Goal: Navigation & Orientation: Find specific page/section

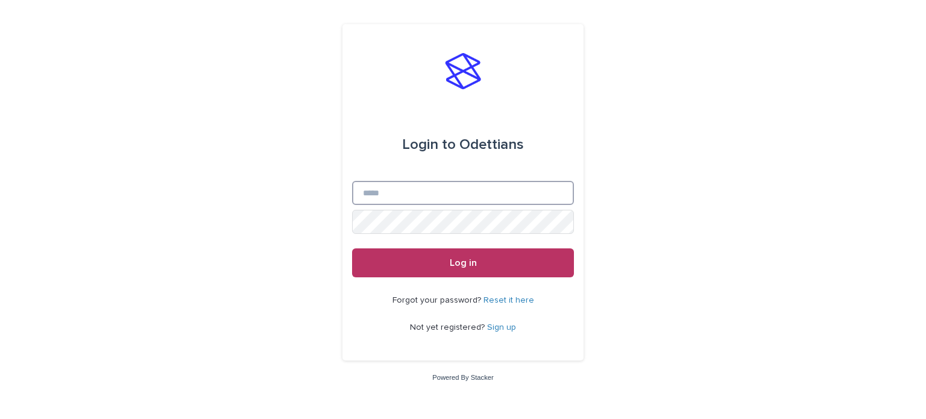
click at [422, 195] on input "Email" at bounding box center [463, 193] width 222 height 24
type input "**********"
click at [352, 248] on button "Log in" at bounding box center [463, 262] width 222 height 29
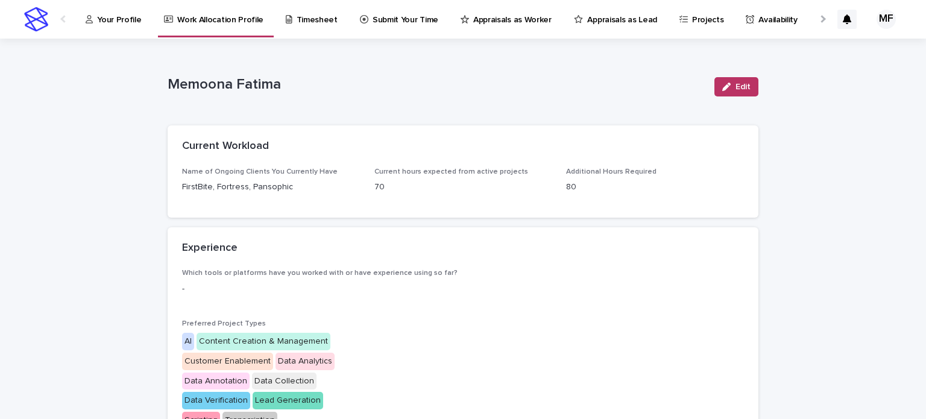
click at [128, 16] on p "Your Profile" at bounding box center [119, 12] width 44 height 25
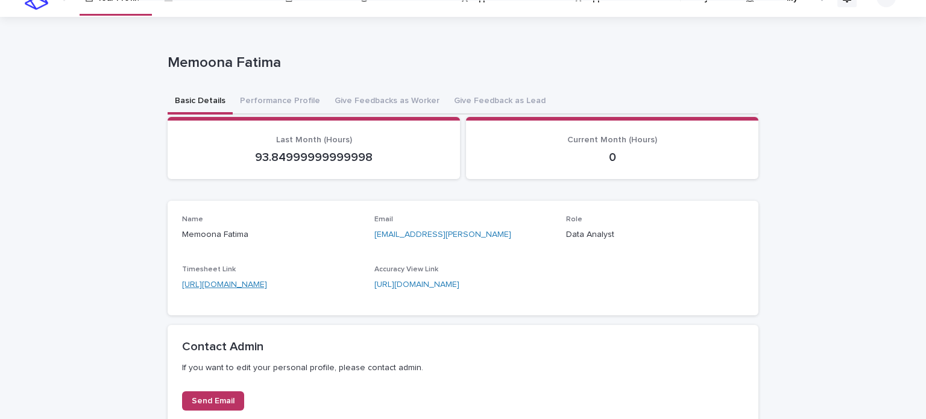
scroll to position [22, 0]
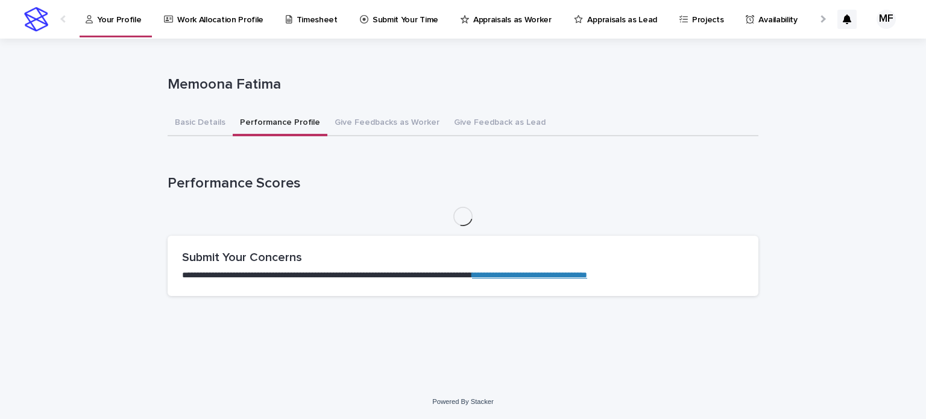
click at [273, 107] on div "**********" at bounding box center [463, 172] width 591 height 267
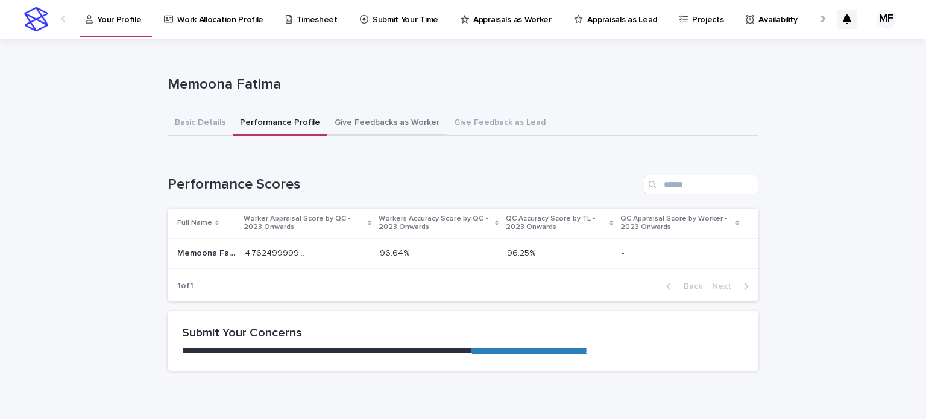
click at [370, 127] on button "Give Feedbacks as Worker" at bounding box center [386, 123] width 119 height 25
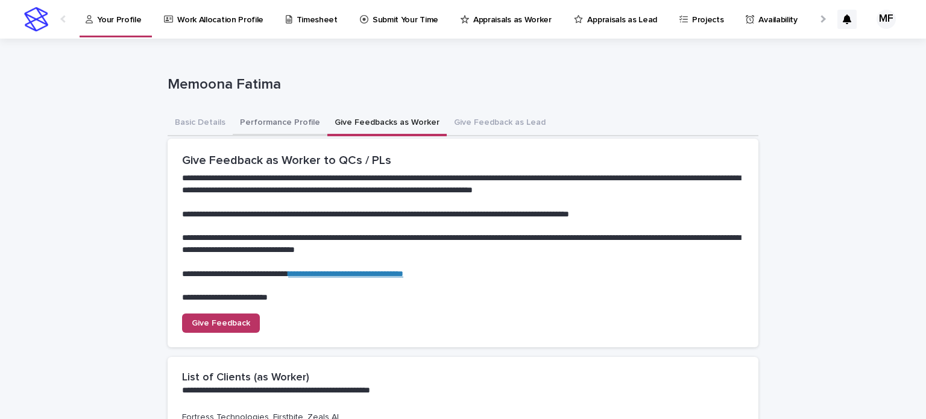
click at [264, 117] on button "Performance Profile" at bounding box center [280, 123] width 95 height 25
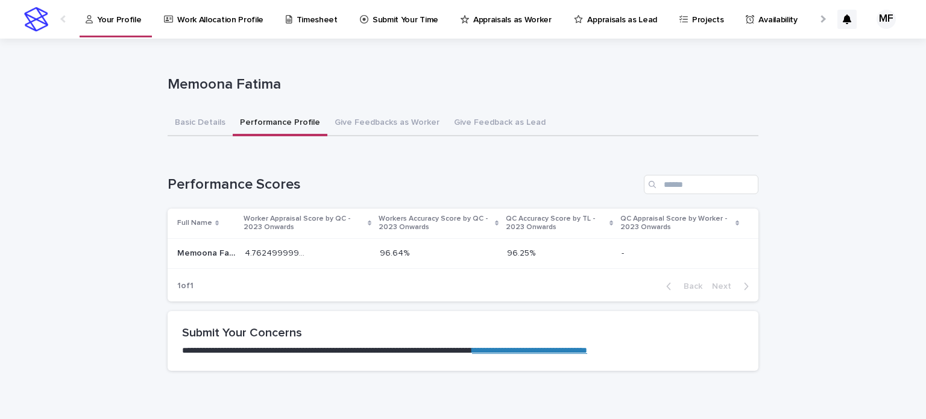
click at [587, 351] on link "**********" at bounding box center [529, 350] width 115 height 8
click at [379, 124] on button "Give Feedbacks as Worker" at bounding box center [386, 123] width 119 height 25
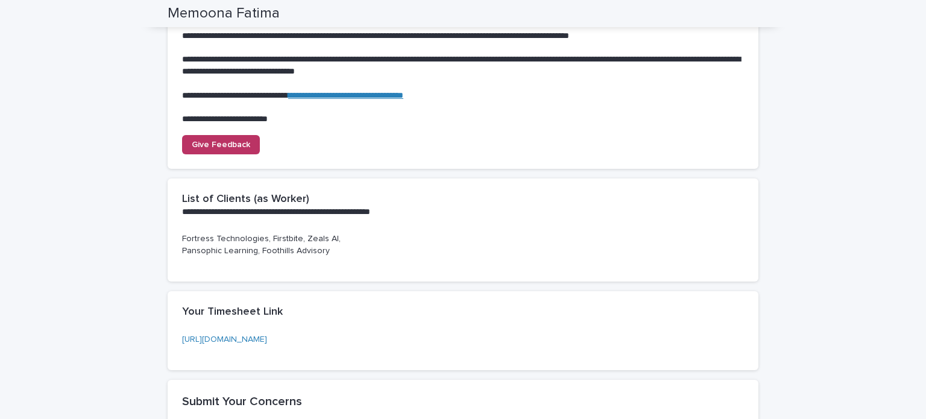
scroll to position [265, 0]
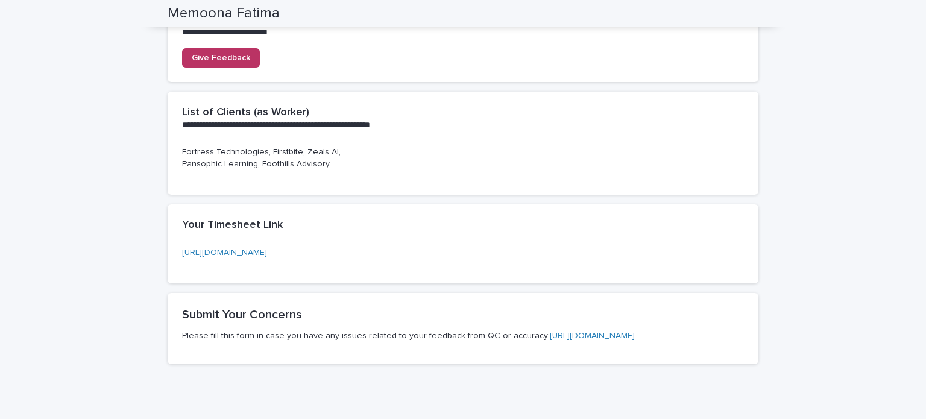
click at [267, 252] on link "https://airtable.com/appbZlFStLfZdvanI/shrbxtW8rYzMSGYye" at bounding box center [224, 252] width 85 height 8
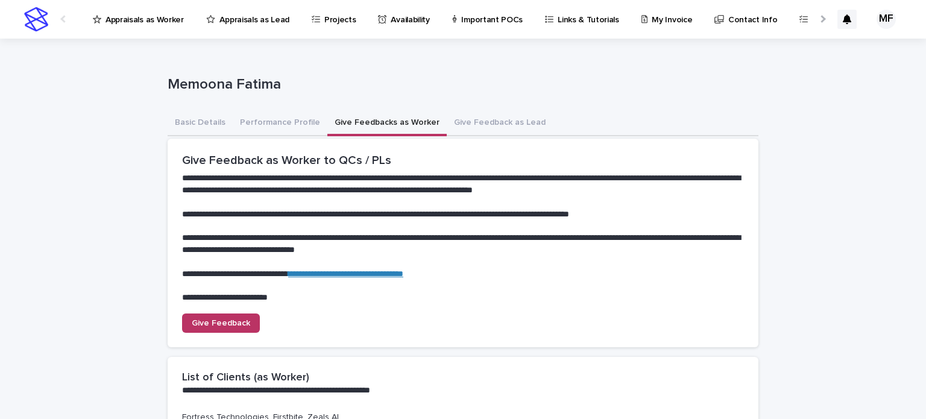
scroll to position [0, 417]
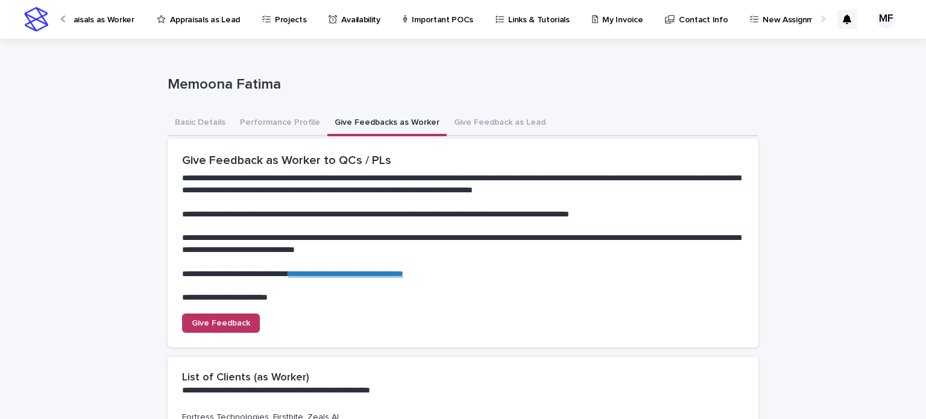
click at [603, 19] on p "My Invoice" at bounding box center [623, 12] width 40 height 25
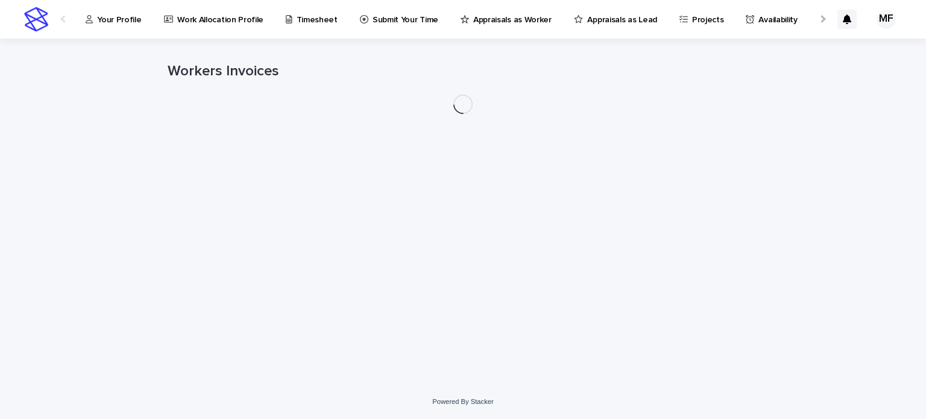
scroll to position [0, 5]
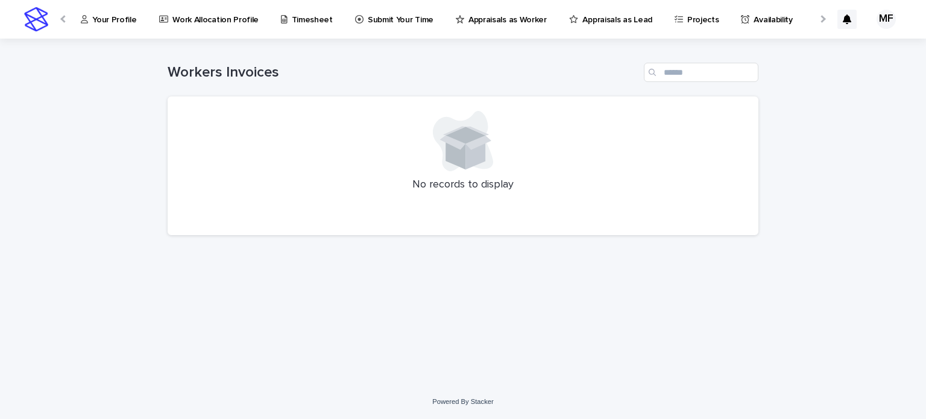
click at [754, 15] on p "Availability" at bounding box center [773, 12] width 39 height 25
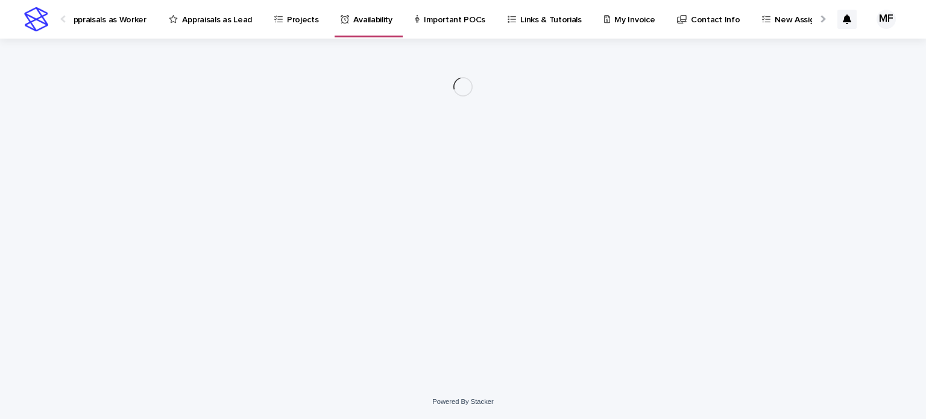
scroll to position [0, 408]
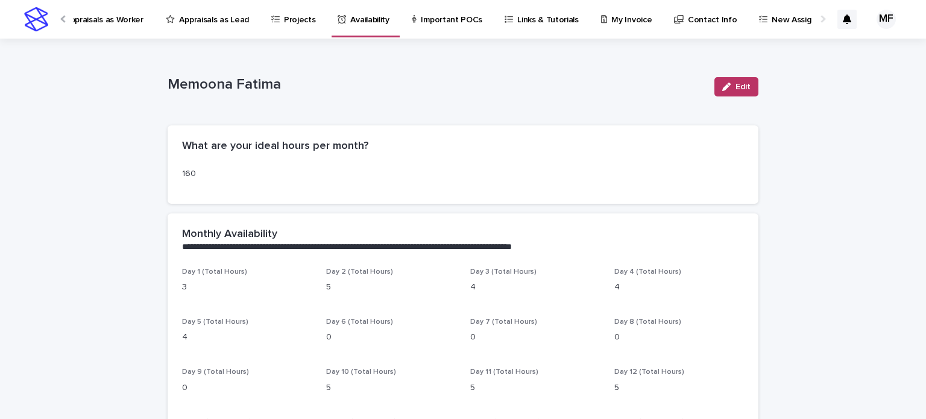
click at [80, 23] on p "Appraisals as Worker" at bounding box center [104, 12] width 78 height 25
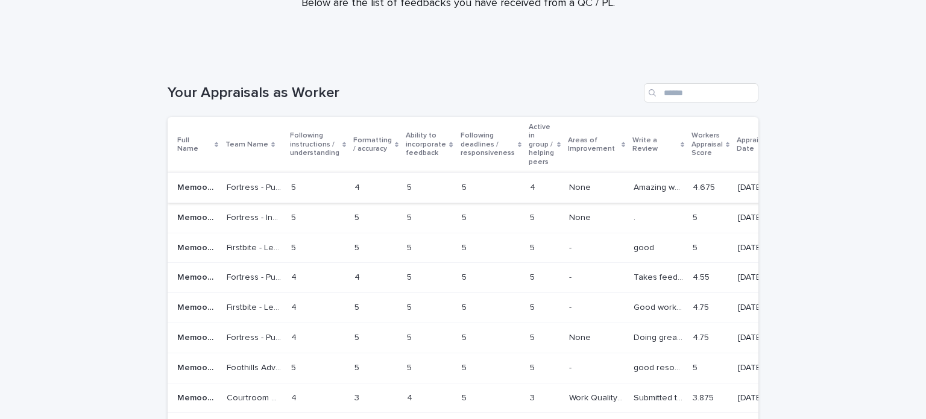
scroll to position [79, 0]
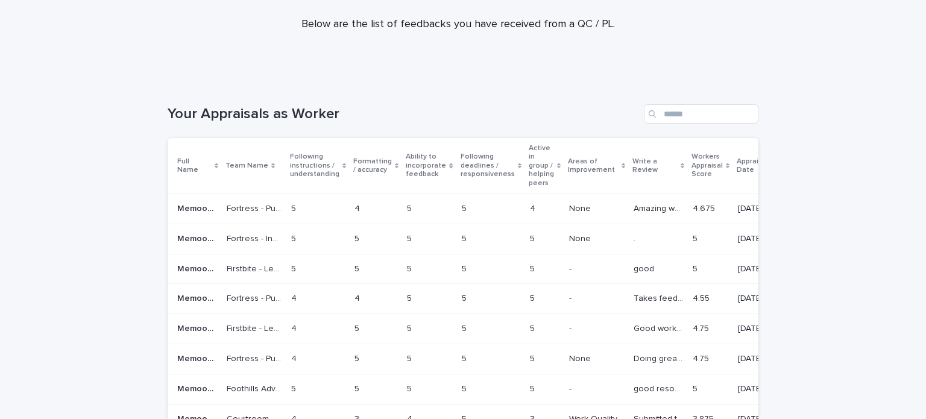
click at [580, 242] on p at bounding box center [596, 239] width 55 height 10
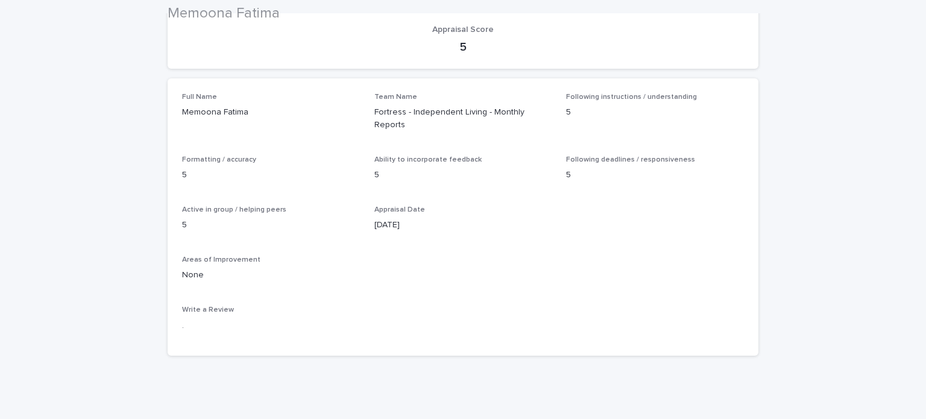
scroll to position [130, 0]
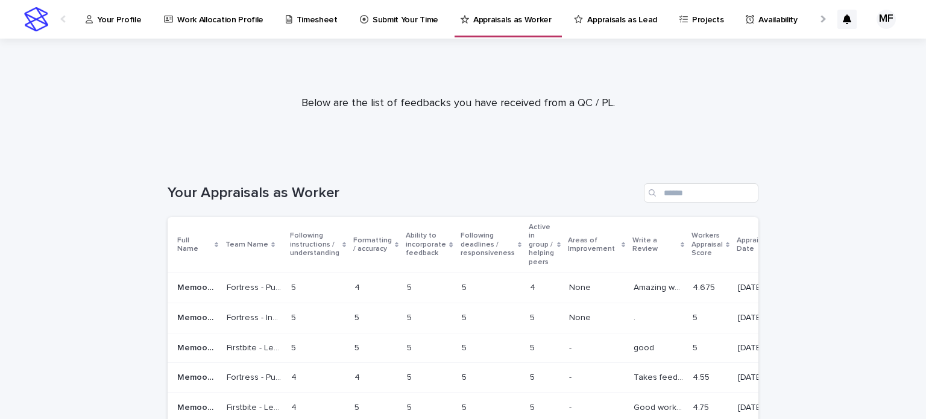
scroll to position [65, 0]
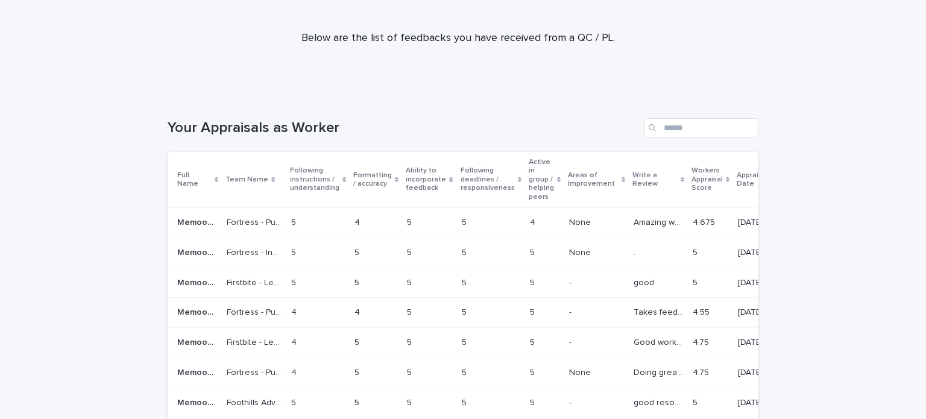
click at [634, 217] on p "Amazing work" at bounding box center [660, 221] width 52 height 13
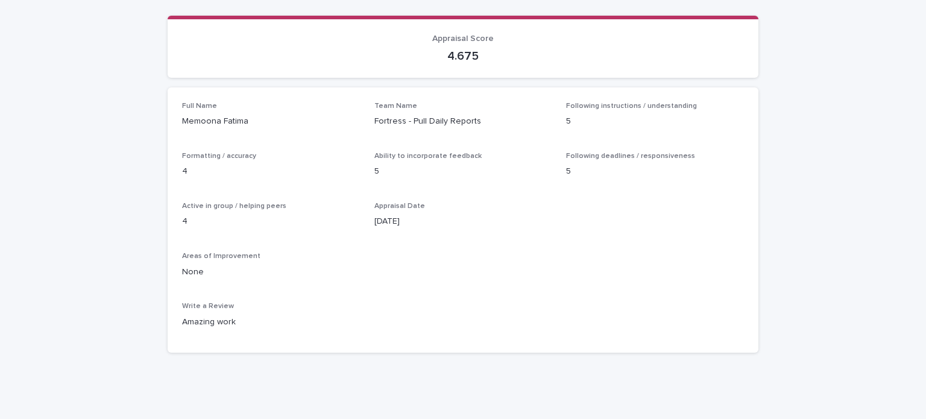
scroll to position [148, 0]
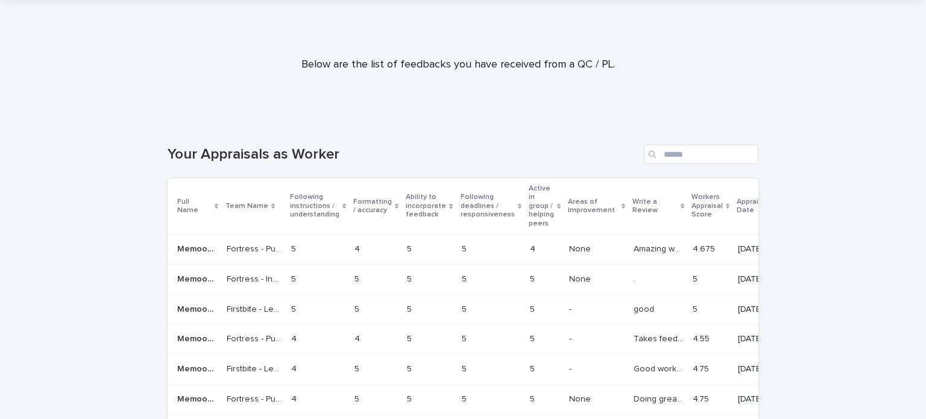
scroll to position [37, 0]
click at [639, 309] on p at bounding box center [658, 311] width 49 height 10
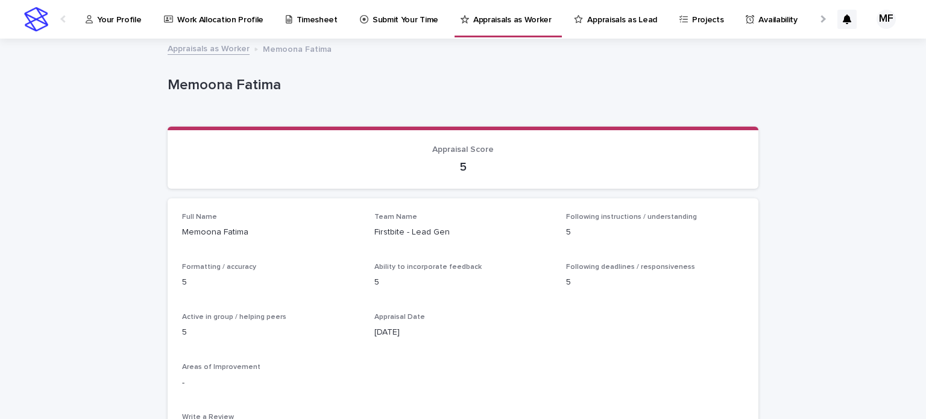
click at [109, 16] on p "Your Profile" at bounding box center [119, 12] width 44 height 25
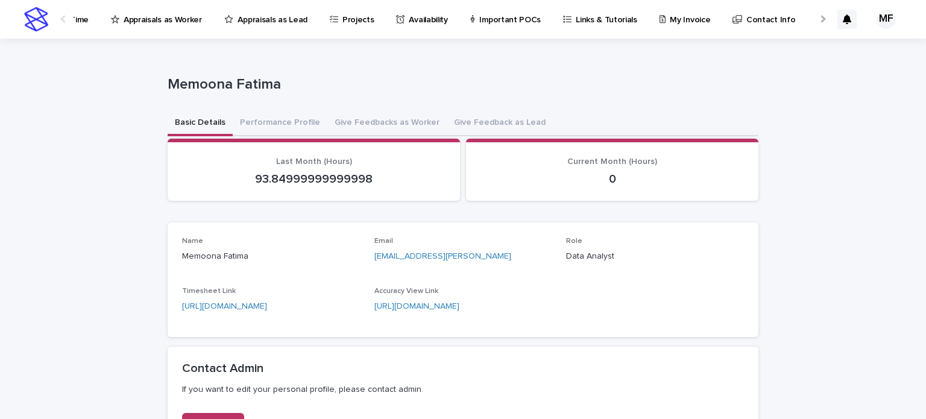
scroll to position [0, 369]
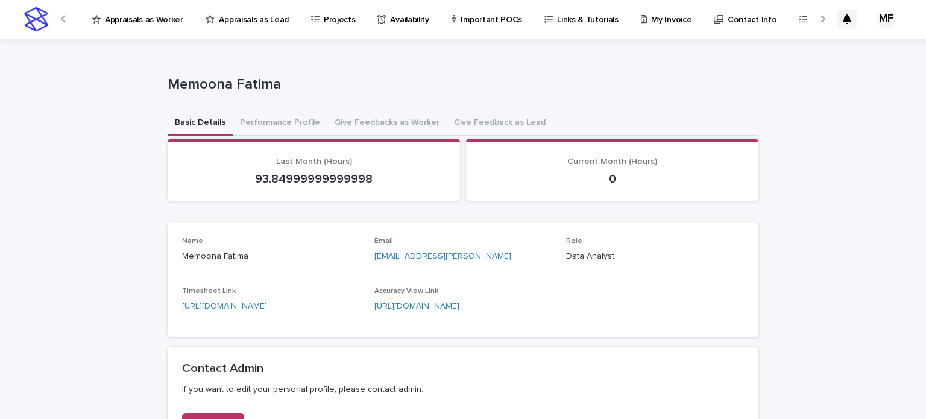
click at [390, 22] on p "Availability" at bounding box center [409, 12] width 39 height 25
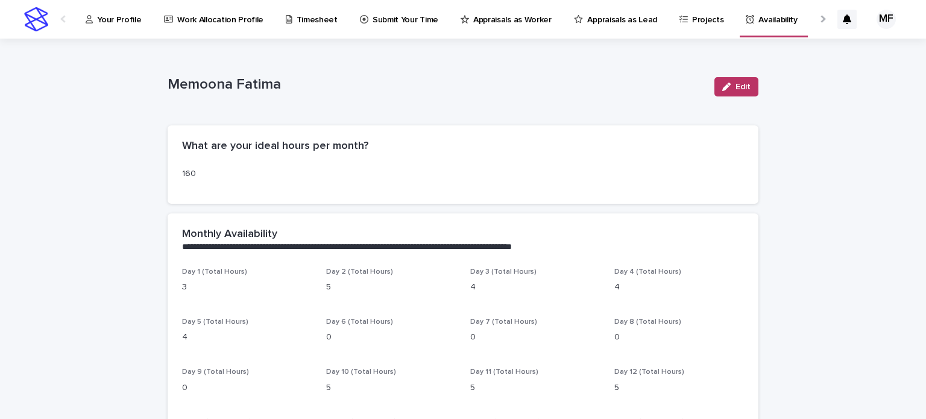
click at [318, 17] on p "Timesheet" at bounding box center [317, 12] width 41 height 25
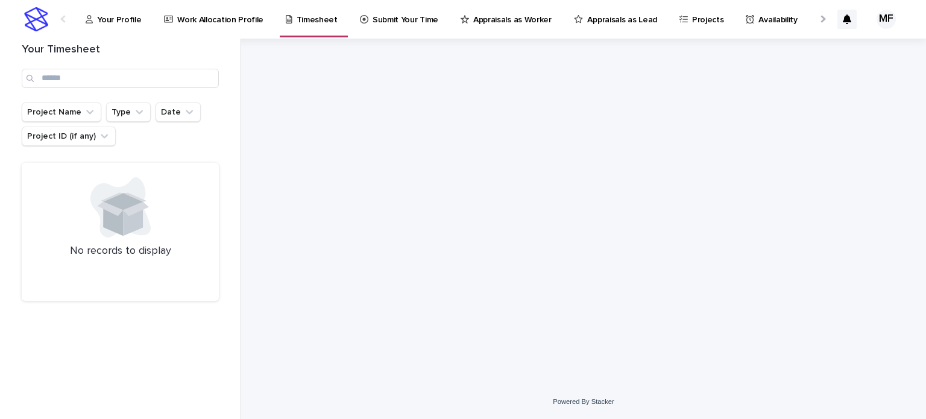
click at [393, 24] on p "Submit Your Time" at bounding box center [406, 12] width 66 height 25
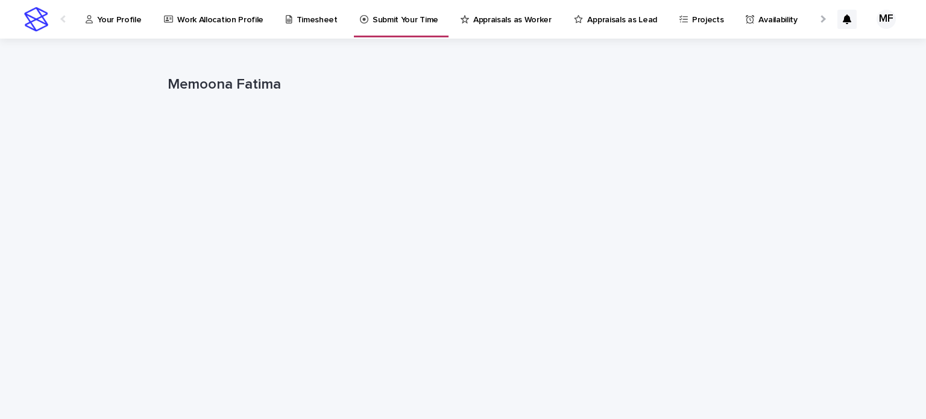
click at [489, 21] on p "Appraisals as Worker" at bounding box center [512, 12] width 78 height 25
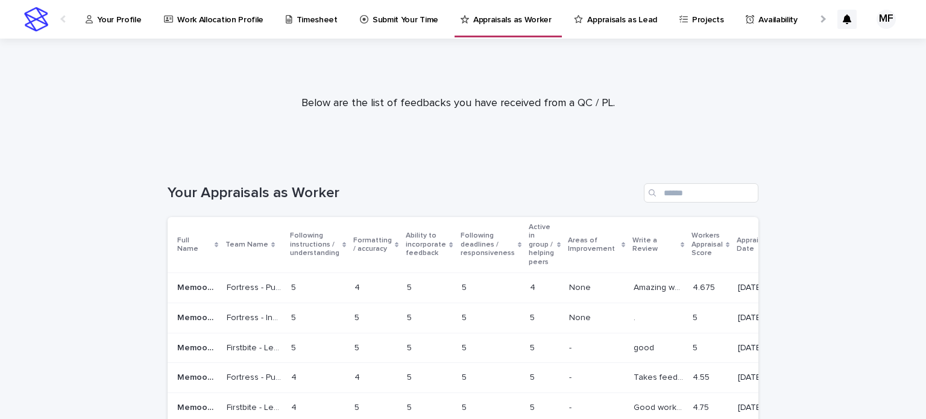
click at [587, 24] on p "Appraisals as Lead" at bounding box center [621, 12] width 69 height 25
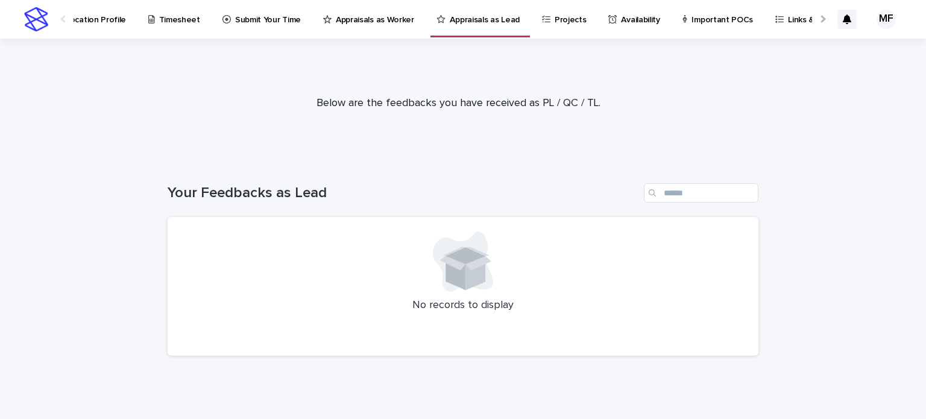
scroll to position [0, 163]
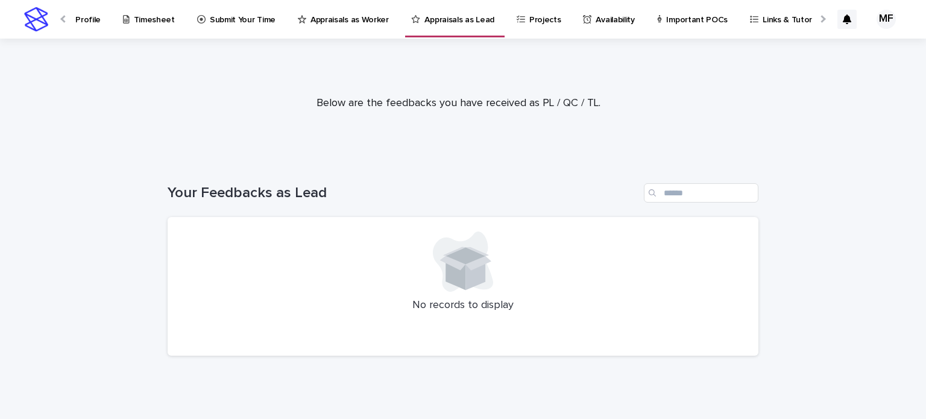
click at [530, 21] on p "Projects" at bounding box center [546, 12] width 32 height 25
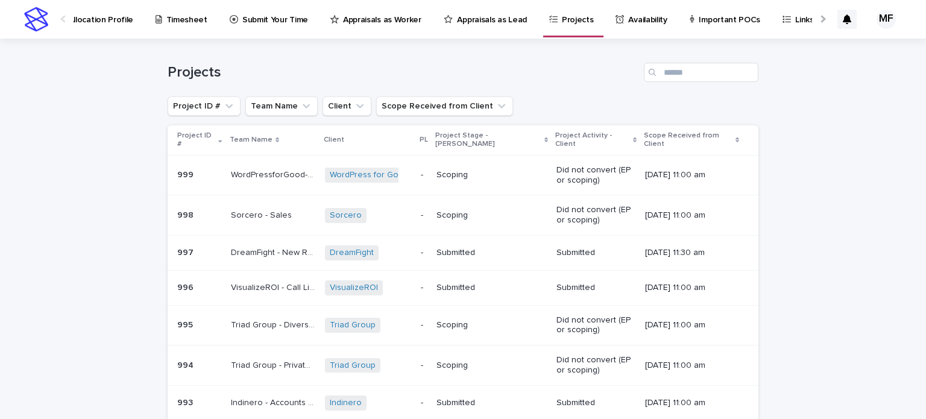
scroll to position [0, 131]
click at [627, 16] on p "Availability" at bounding box center [646, 12] width 39 height 25
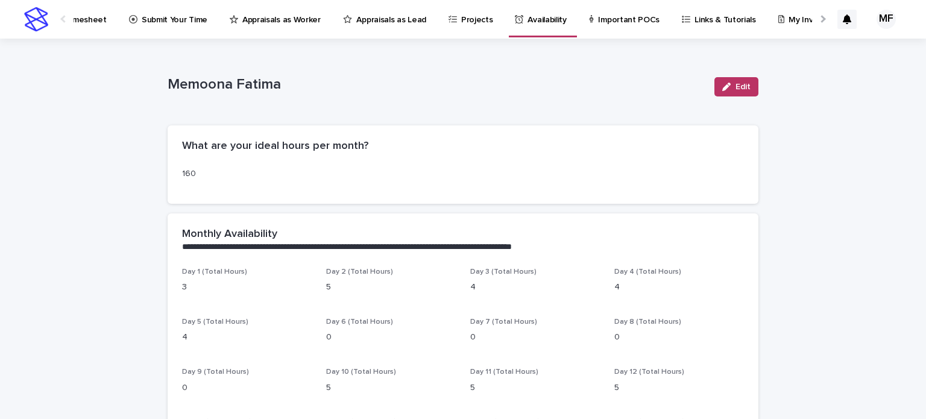
scroll to position [0, 233]
click at [618, 17] on p "Important POCs" at bounding box center [627, 12] width 62 height 25
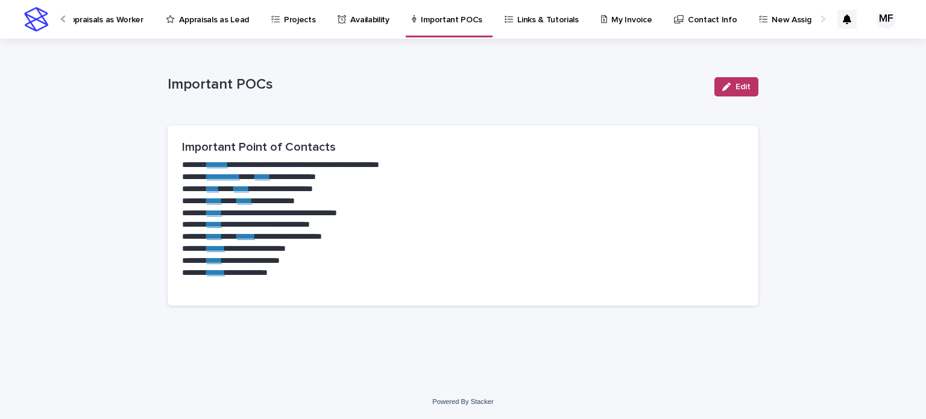
scroll to position [0, 408]
click at [536, 22] on p "Links & Tutorials" at bounding box center [549, 12] width 62 height 25
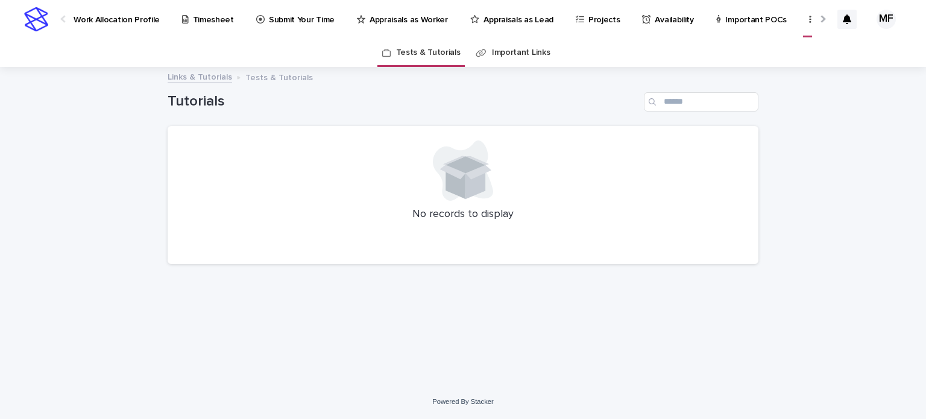
scroll to position [0, 104]
click at [527, 50] on link "Important Links" at bounding box center [521, 53] width 58 height 28
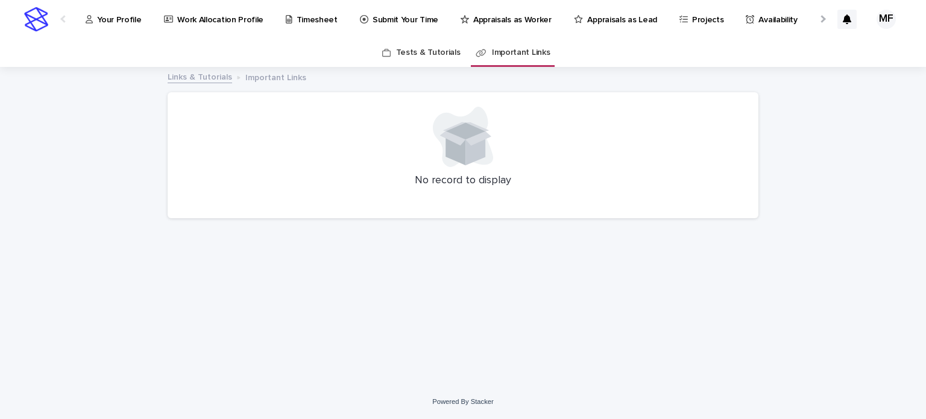
scroll to position [0, 408]
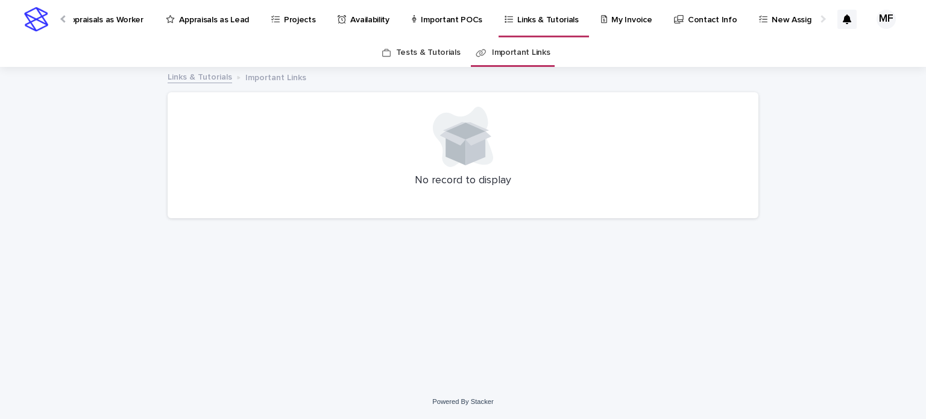
click at [612, 17] on p "My Invoice" at bounding box center [632, 12] width 40 height 25
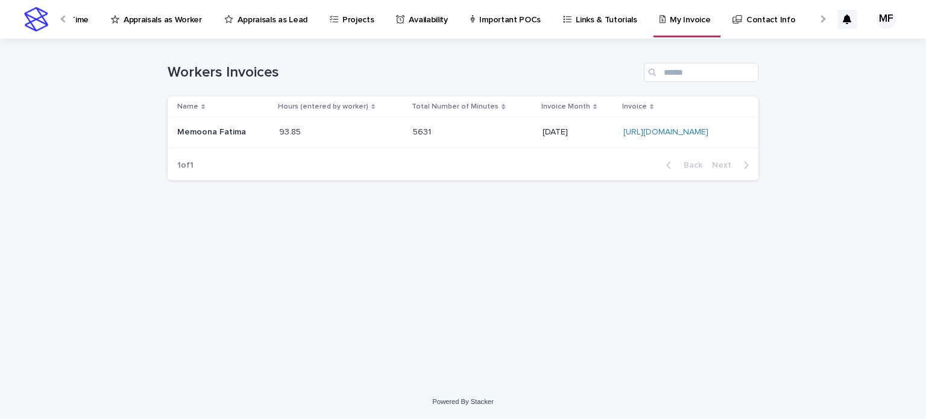
scroll to position [0, 408]
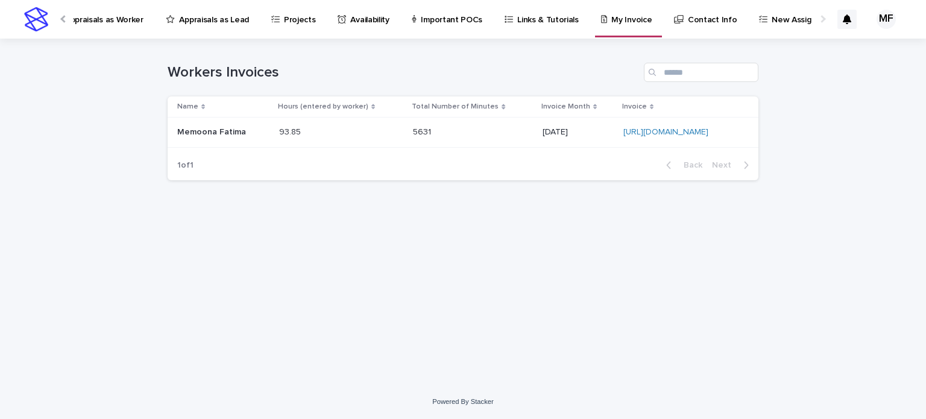
click at [772, 14] on p "New Assignments" at bounding box center [806, 12] width 68 height 25
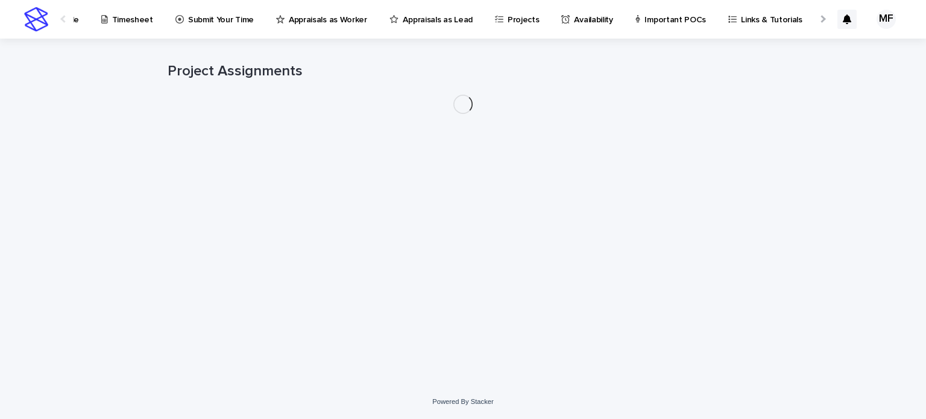
scroll to position [0, 185]
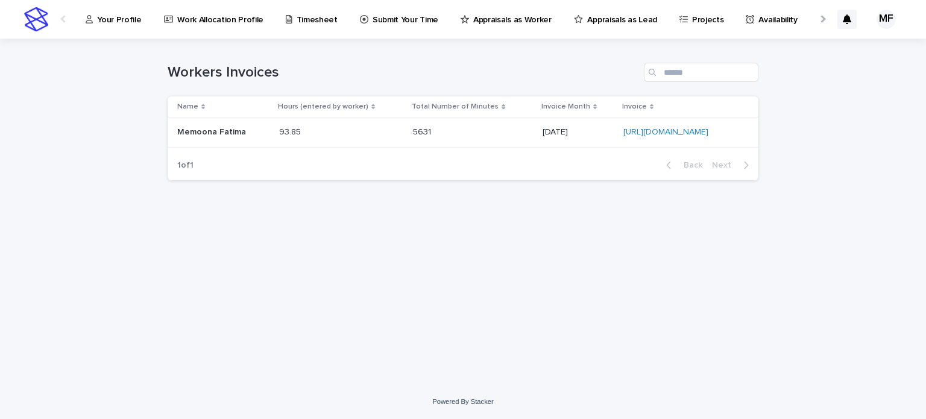
click at [125, 20] on p "Your Profile" at bounding box center [119, 12] width 44 height 25
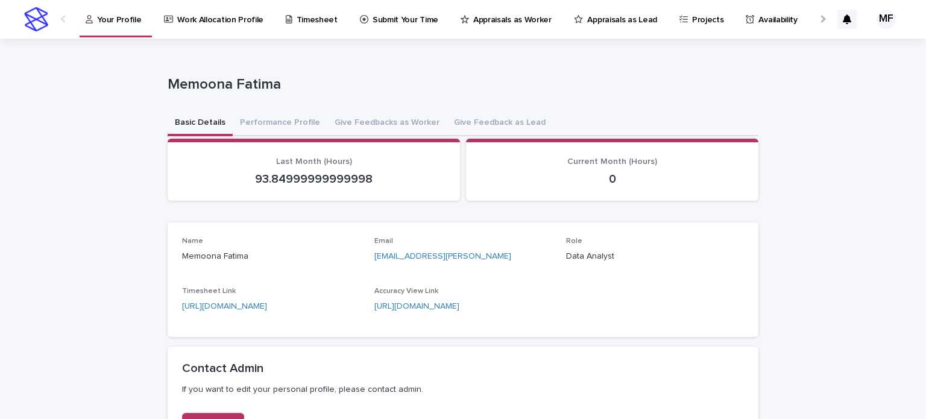
click at [220, 27] on link "Work Allocation Profile" at bounding box center [216, 18] width 107 height 37
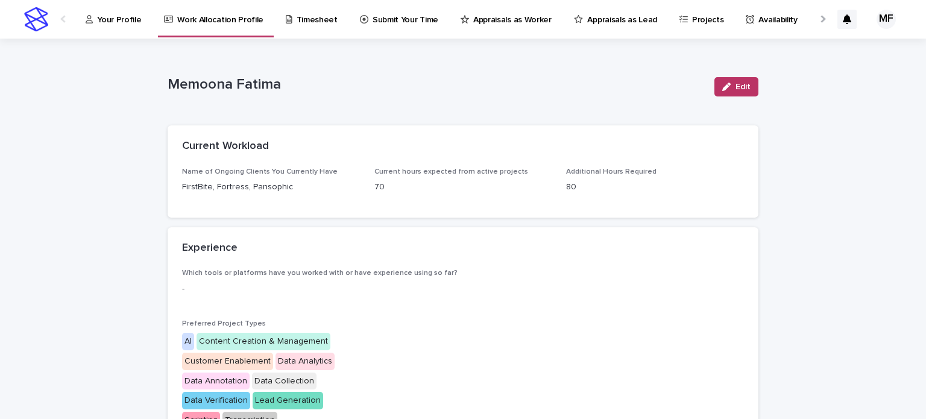
click at [121, 12] on p "Your Profile" at bounding box center [119, 12] width 44 height 25
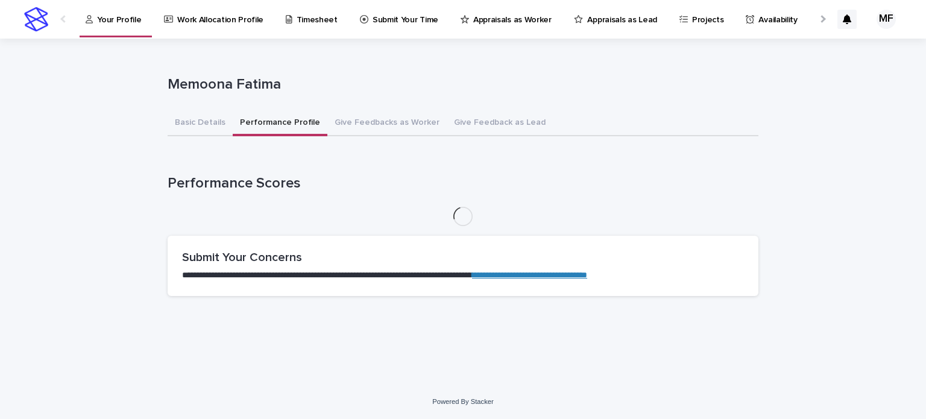
click at [291, 116] on button "Performance Profile" at bounding box center [280, 123] width 95 height 25
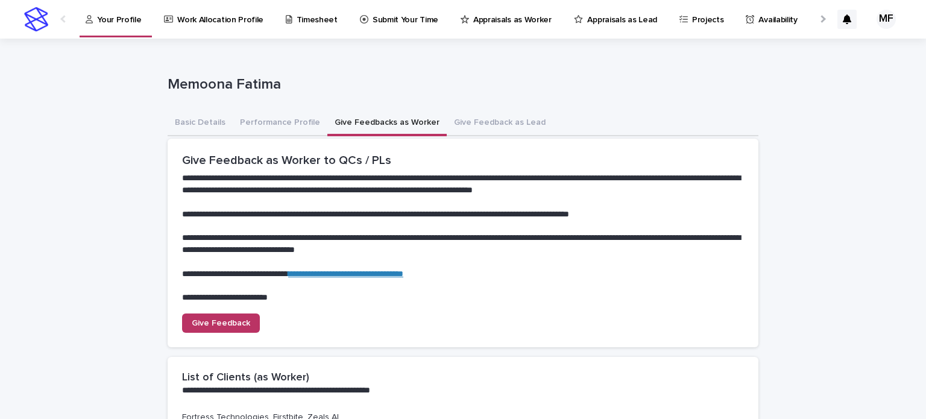
click at [385, 118] on button "Give Feedbacks as Worker" at bounding box center [386, 123] width 119 height 25
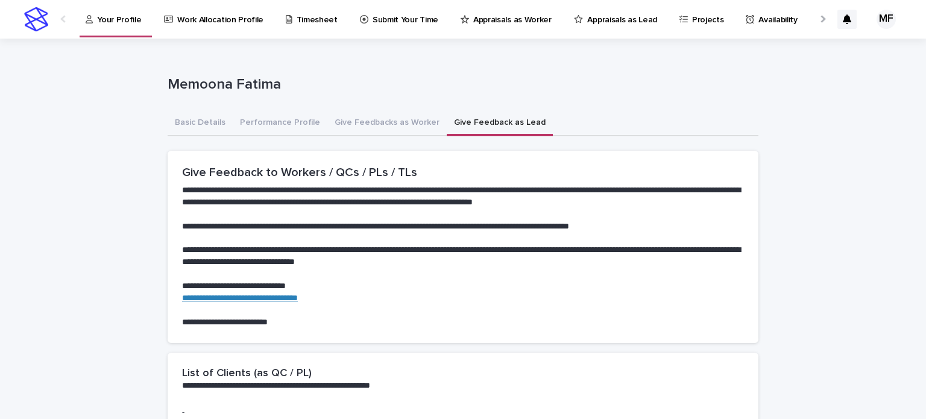
click at [501, 120] on button "Give Feedback as Lead" at bounding box center [500, 123] width 106 height 25
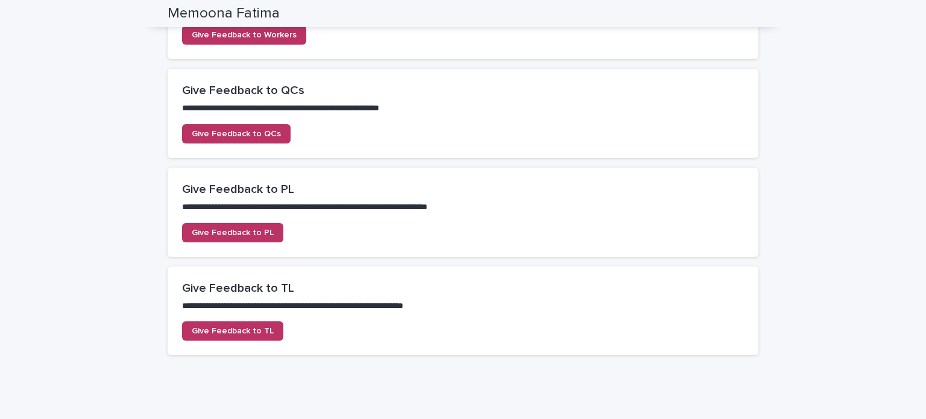
scroll to position [535, 0]
